Goal: Task Accomplishment & Management: Use online tool/utility

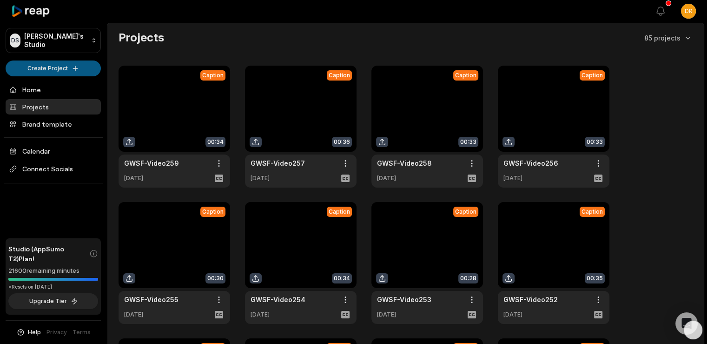
click at [73, 66] on html "DS Drew's Studio Create Project Home Projects Brand template Calendar Connect S…" at bounding box center [353, 172] width 707 height 344
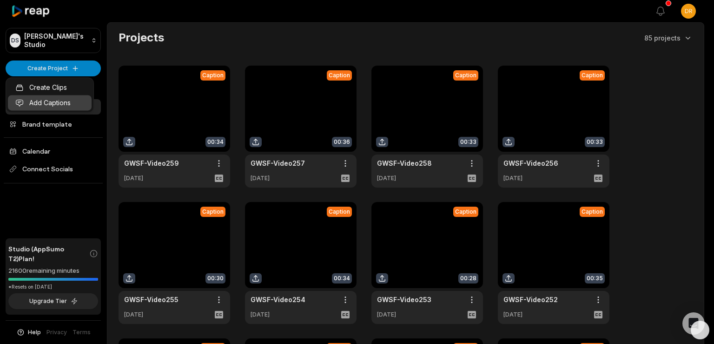
click at [60, 100] on link "Add Captions" at bounding box center [50, 102] width 84 height 15
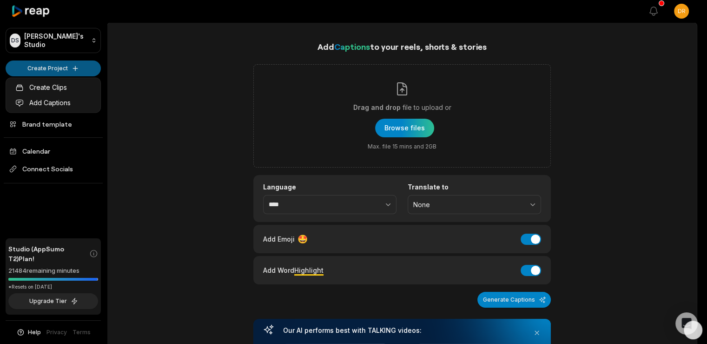
click at [67, 66] on html "DS Drew's Studio Create Project Home Projects Brand template Calendar Connect S…" at bounding box center [353, 172] width 707 height 344
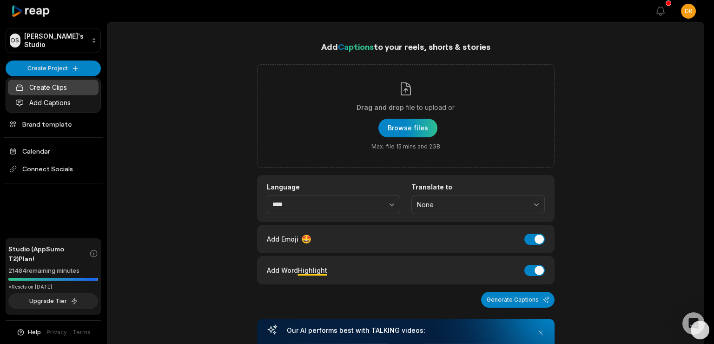
click at [51, 83] on link "Create Clips" at bounding box center [53, 87] width 91 height 15
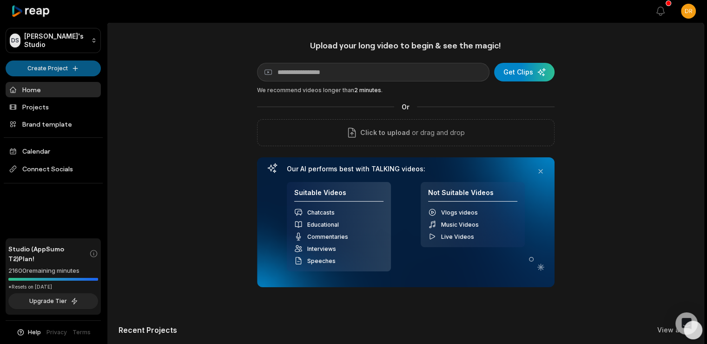
click at [68, 65] on html "[PERSON_NAME] Studio Create Project Home Projects Brand template Calendar Conne…" at bounding box center [353, 172] width 707 height 344
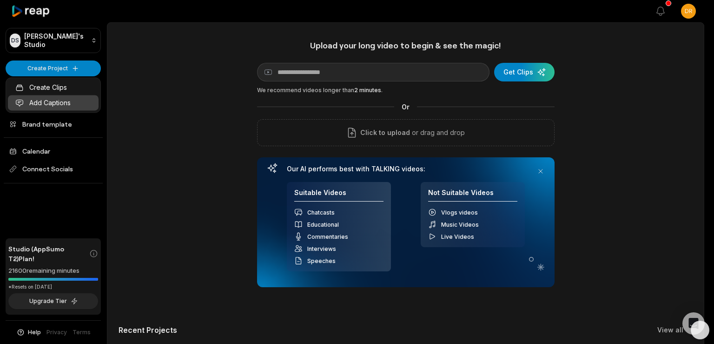
click at [60, 101] on link "Add Captions" at bounding box center [53, 102] width 91 height 15
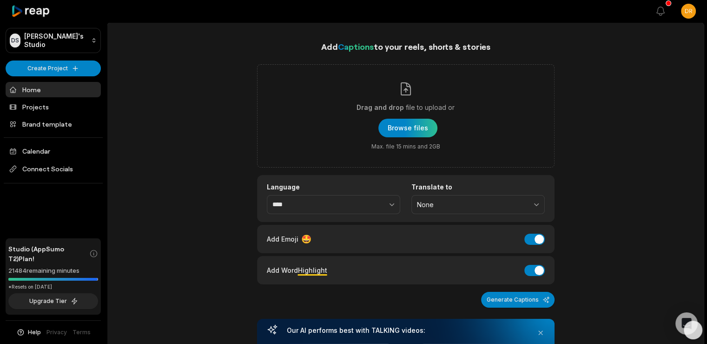
click at [16, 8] on icon at bounding box center [31, 11] width 40 height 13
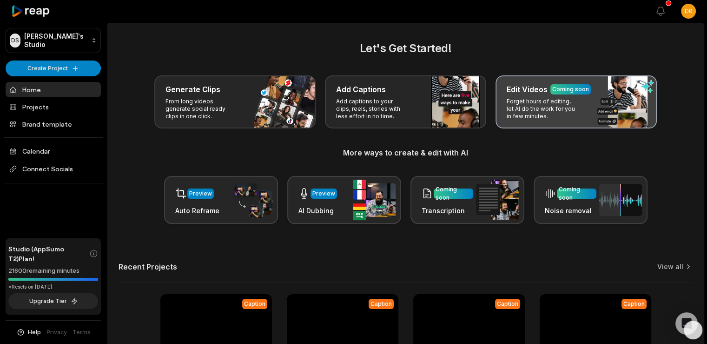
click at [538, 101] on p "Forget hours of editing, let AI do the work for you in few minutes." at bounding box center [543, 109] width 72 height 22
click at [537, 100] on p "Forget hours of editing, let AI do the work for you in few minutes." at bounding box center [543, 109] width 72 height 22
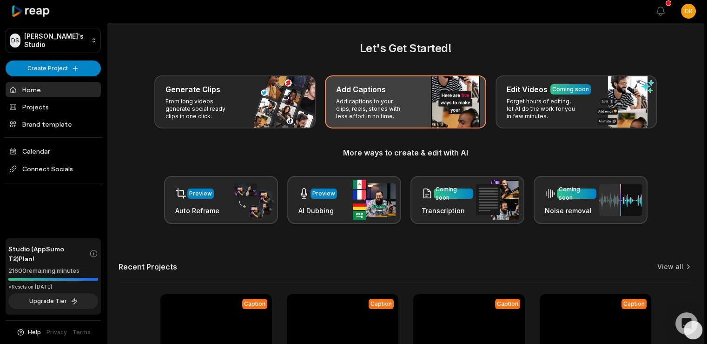
click at [411, 99] on div "Add Captions Add captions to your clips, reels, stories with less effort in no …" at bounding box center [405, 101] width 161 height 53
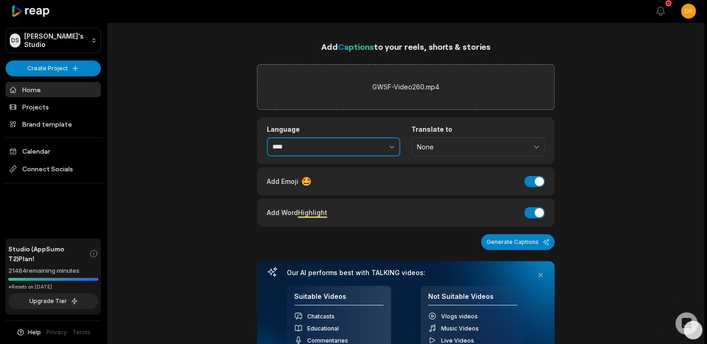
click at [388, 147] on icon "button" at bounding box center [391, 146] width 9 height 9
type input "****"
click at [388, 147] on icon "button" at bounding box center [391, 146] width 9 height 9
click at [196, 124] on div "Add Captions to your reels, shorts & stories GWSF-Video260.mp4 Language **** Tr…" at bounding box center [405, 311] width 597 height 543
click at [531, 178] on button "Add Emoji" at bounding box center [535, 181] width 20 height 11
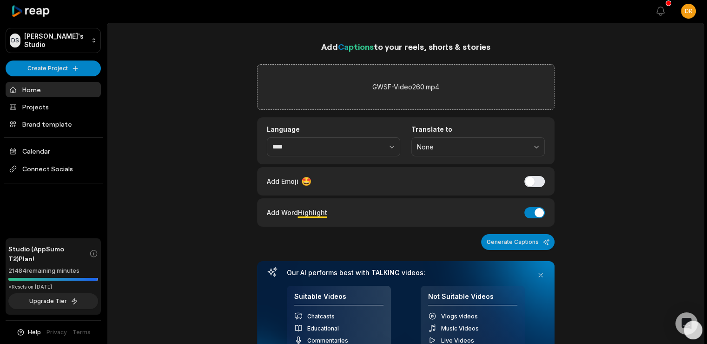
click at [173, 152] on div "Add Captions to your reels, shorts & stories GWSF-Video260.mp4 Language **** Tr…" at bounding box center [405, 311] width 597 height 543
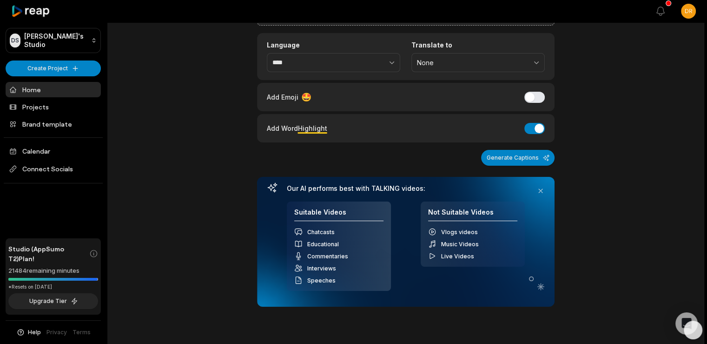
scroll to position [104, 0]
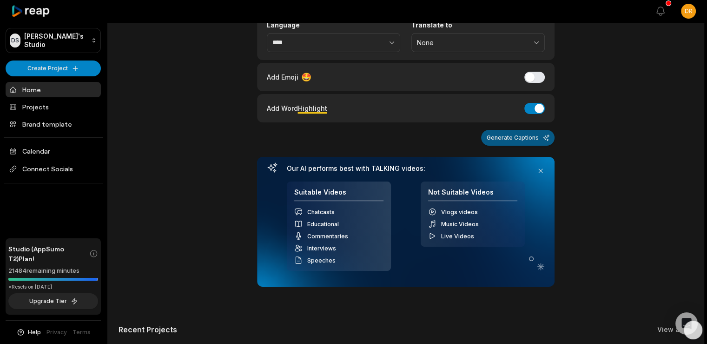
click at [526, 134] on button "Generate Captions" at bounding box center [517, 138] width 73 height 16
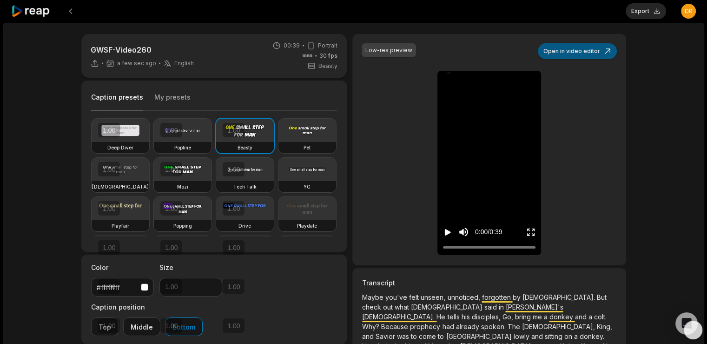
click at [603, 49] on button "Open in video editor" at bounding box center [577, 51] width 79 height 16
